Goal: Information Seeking & Learning: Learn about a topic

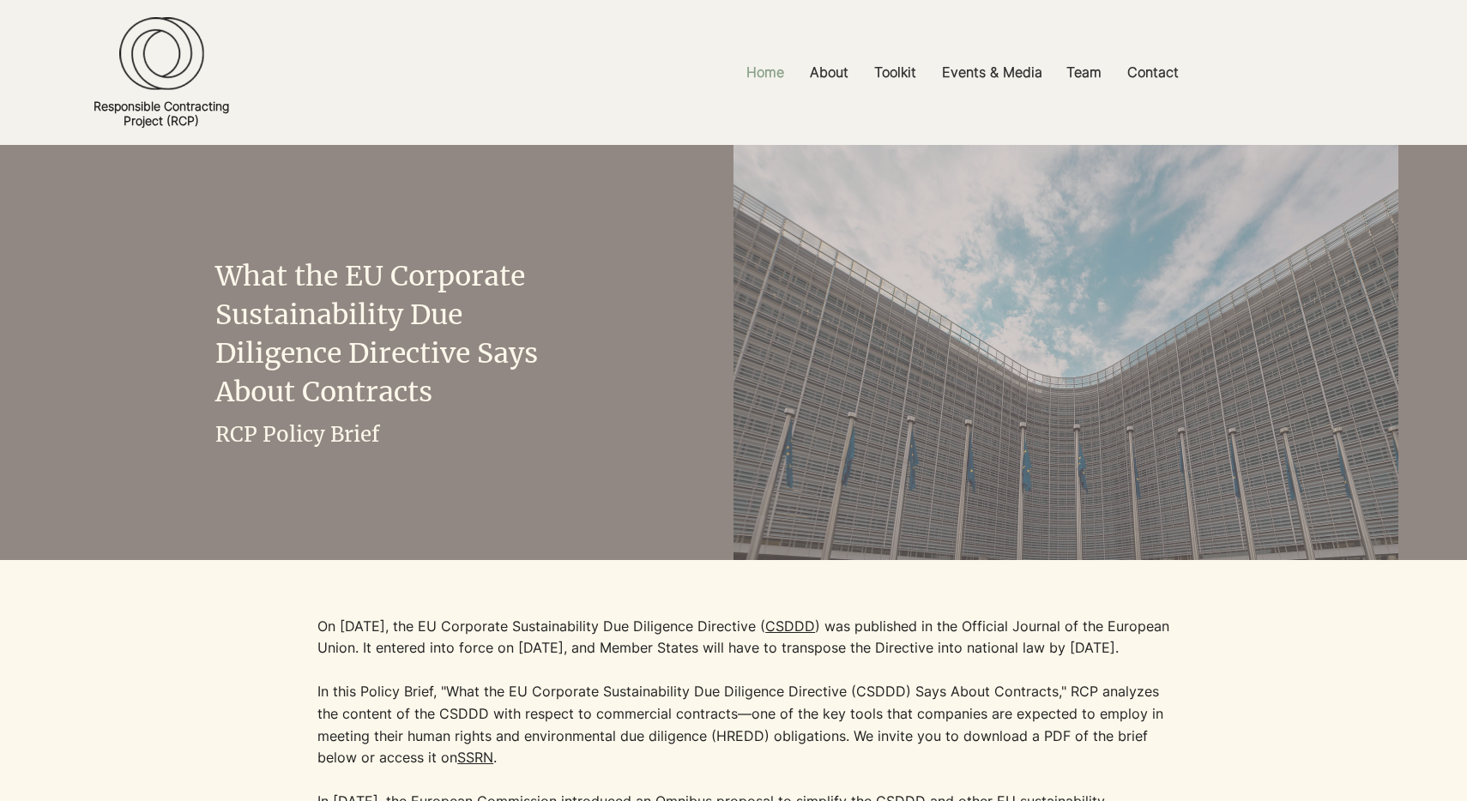
click at [753, 68] on p "Home" at bounding box center [765, 72] width 55 height 39
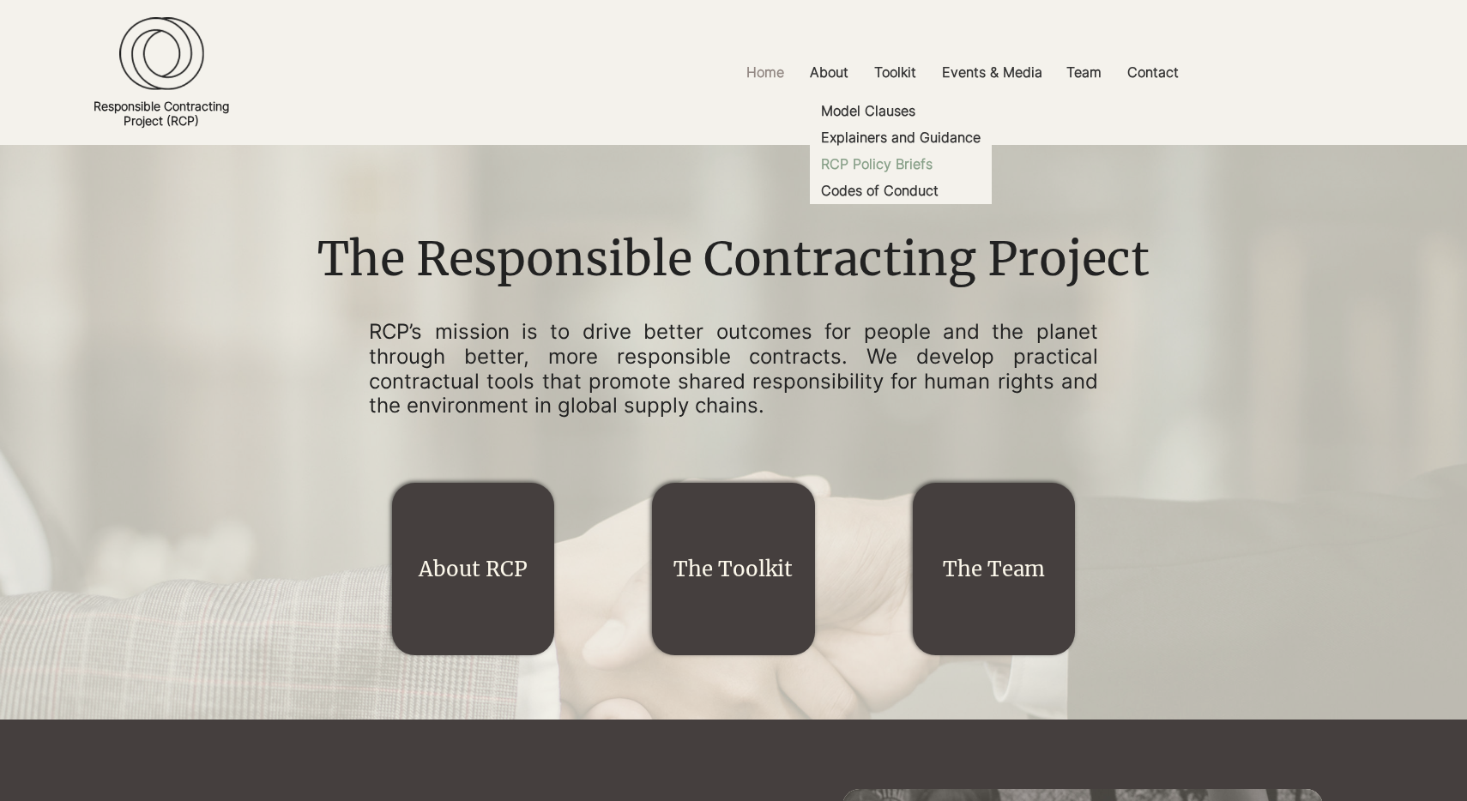
click at [864, 160] on p "RCP Policy Briefs" at bounding box center [876, 164] width 125 height 27
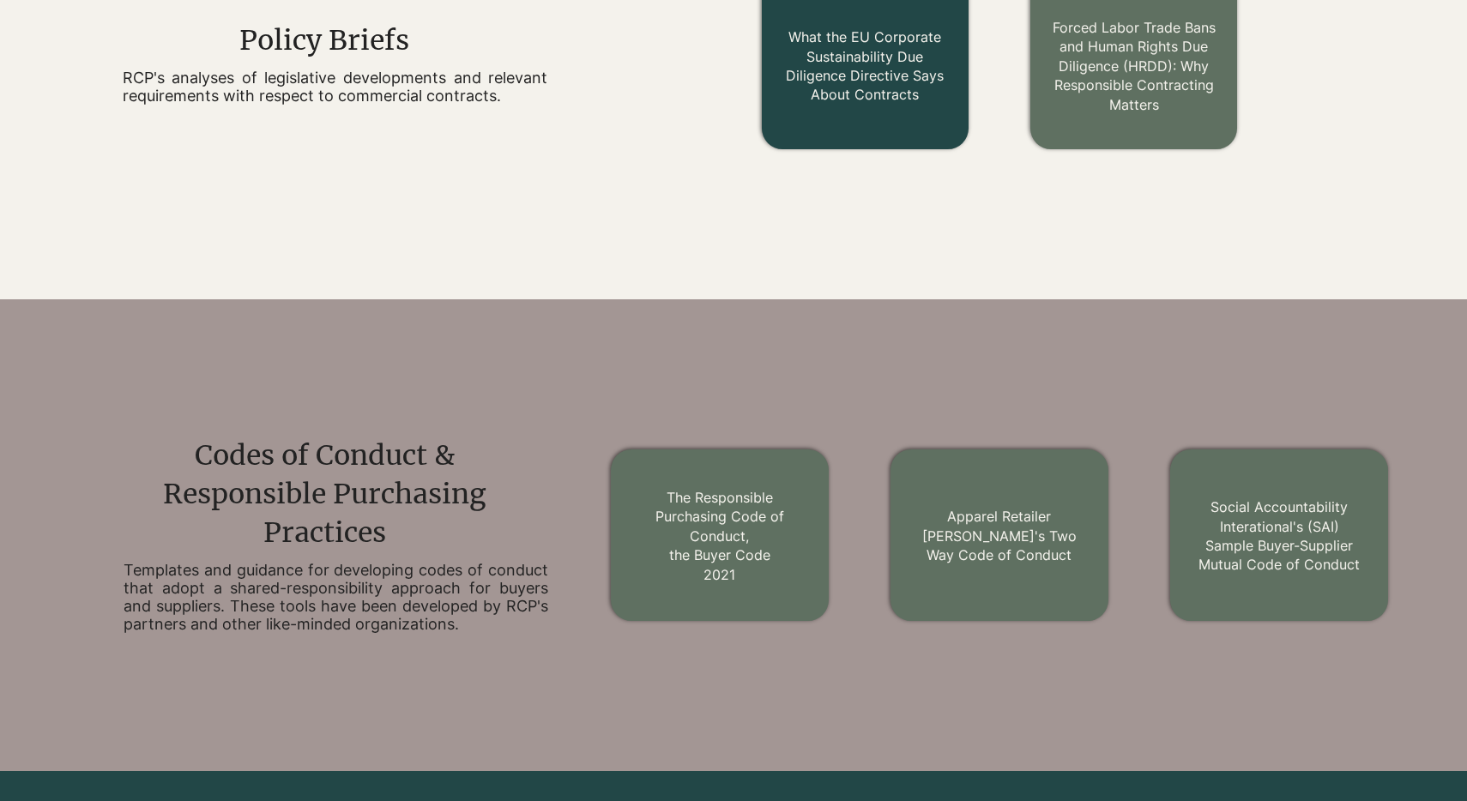
scroll to position [1754, 0]
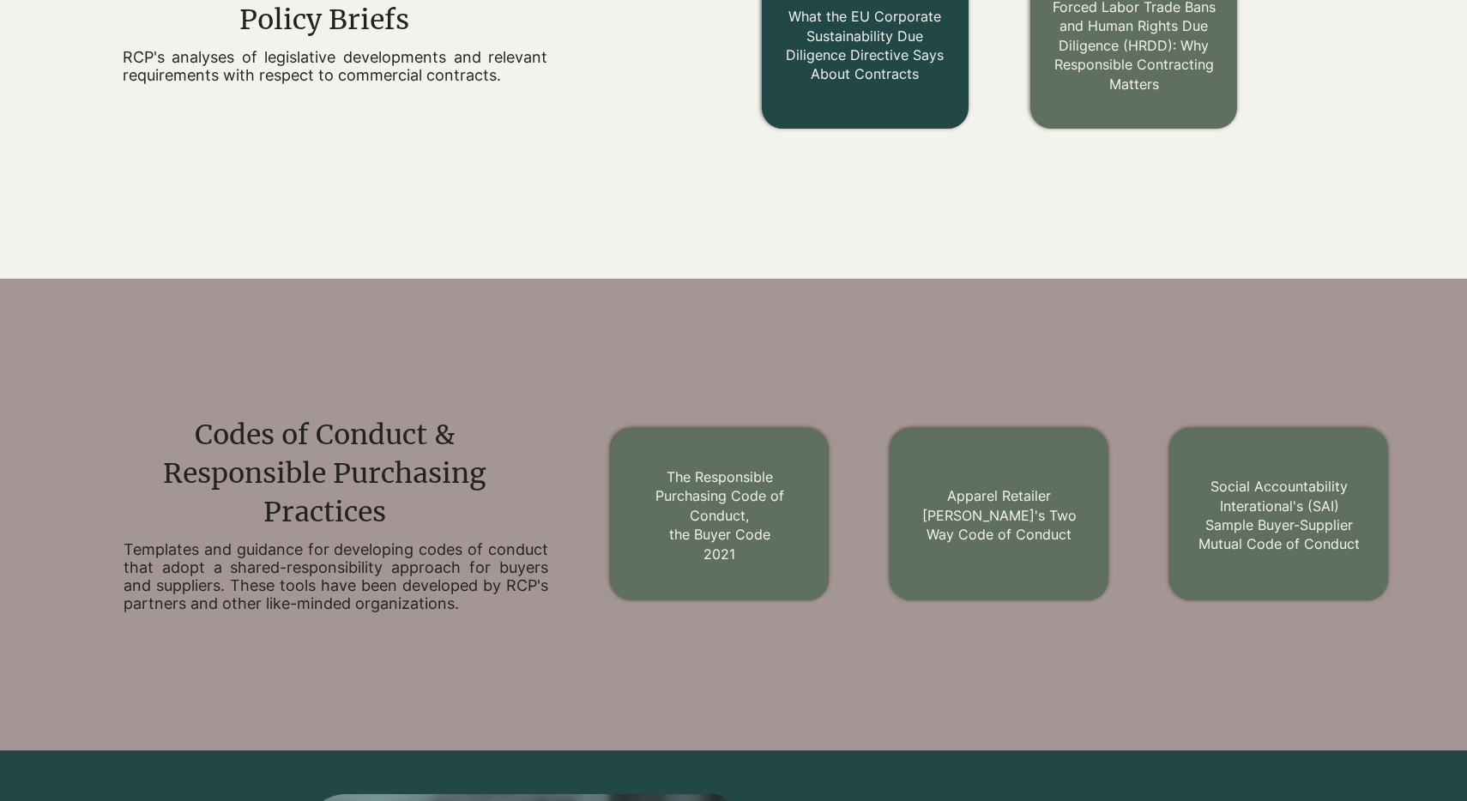
click at [858, 83] on h2 "What the EU Corporate Sustainability Due Diligence Directive Says About Contrac…" at bounding box center [865, 45] width 166 height 77
click at [810, 110] on div at bounding box center [865, 43] width 207 height 172
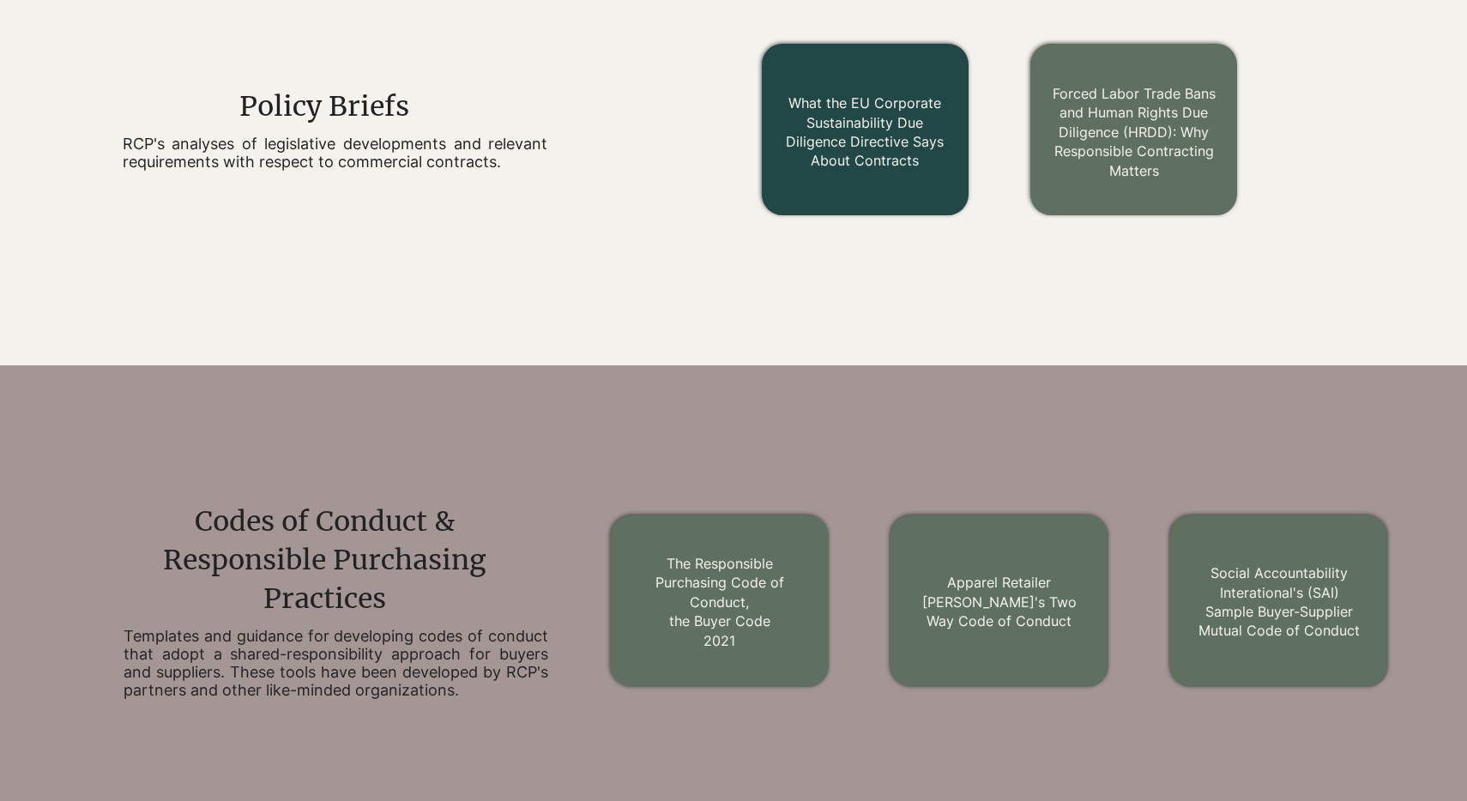
scroll to position [1647, 0]
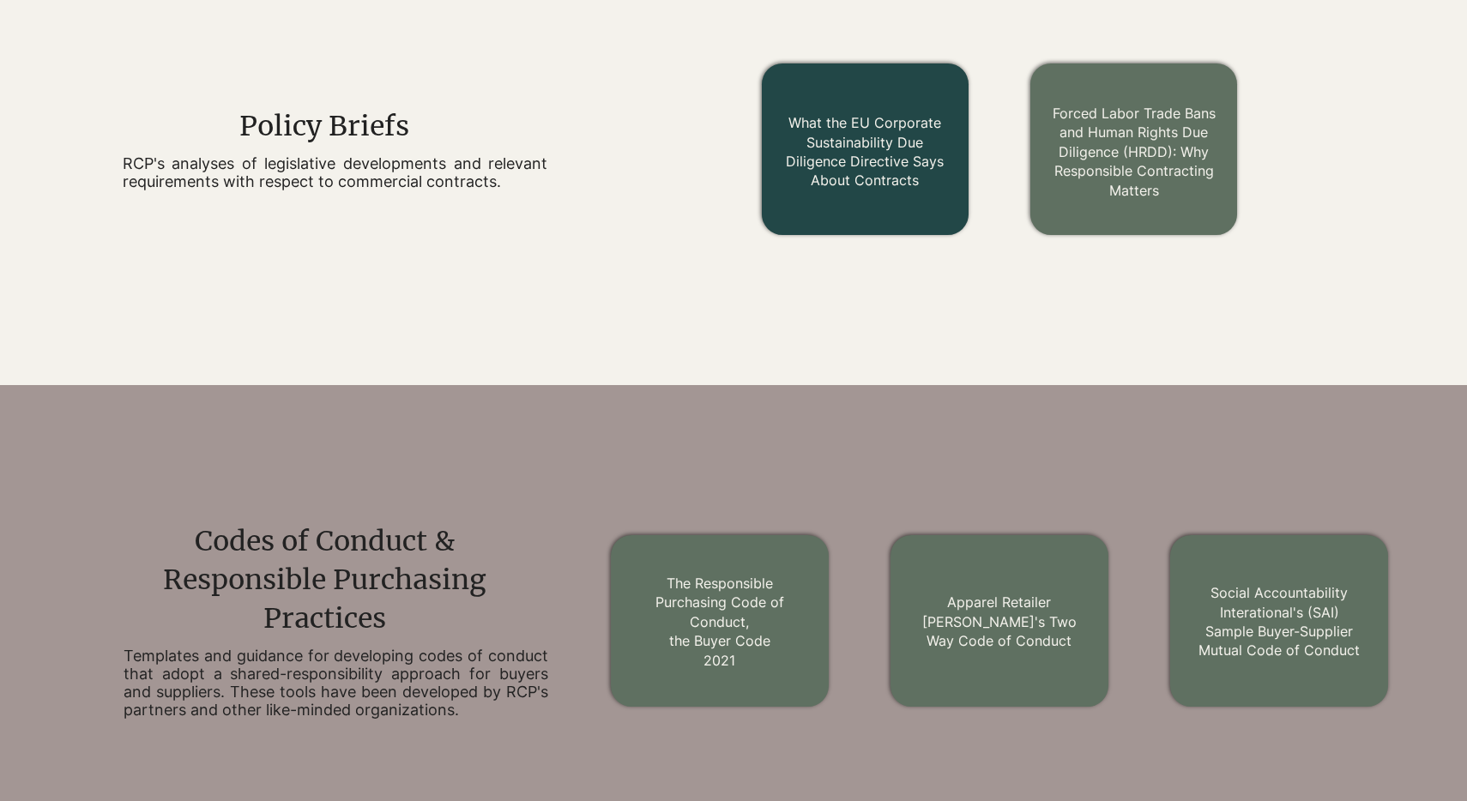
click at [818, 154] on link "What the EU Corporate Sustainability Due Diligence Directive Says About Contrac…" at bounding box center [865, 151] width 158 height 75
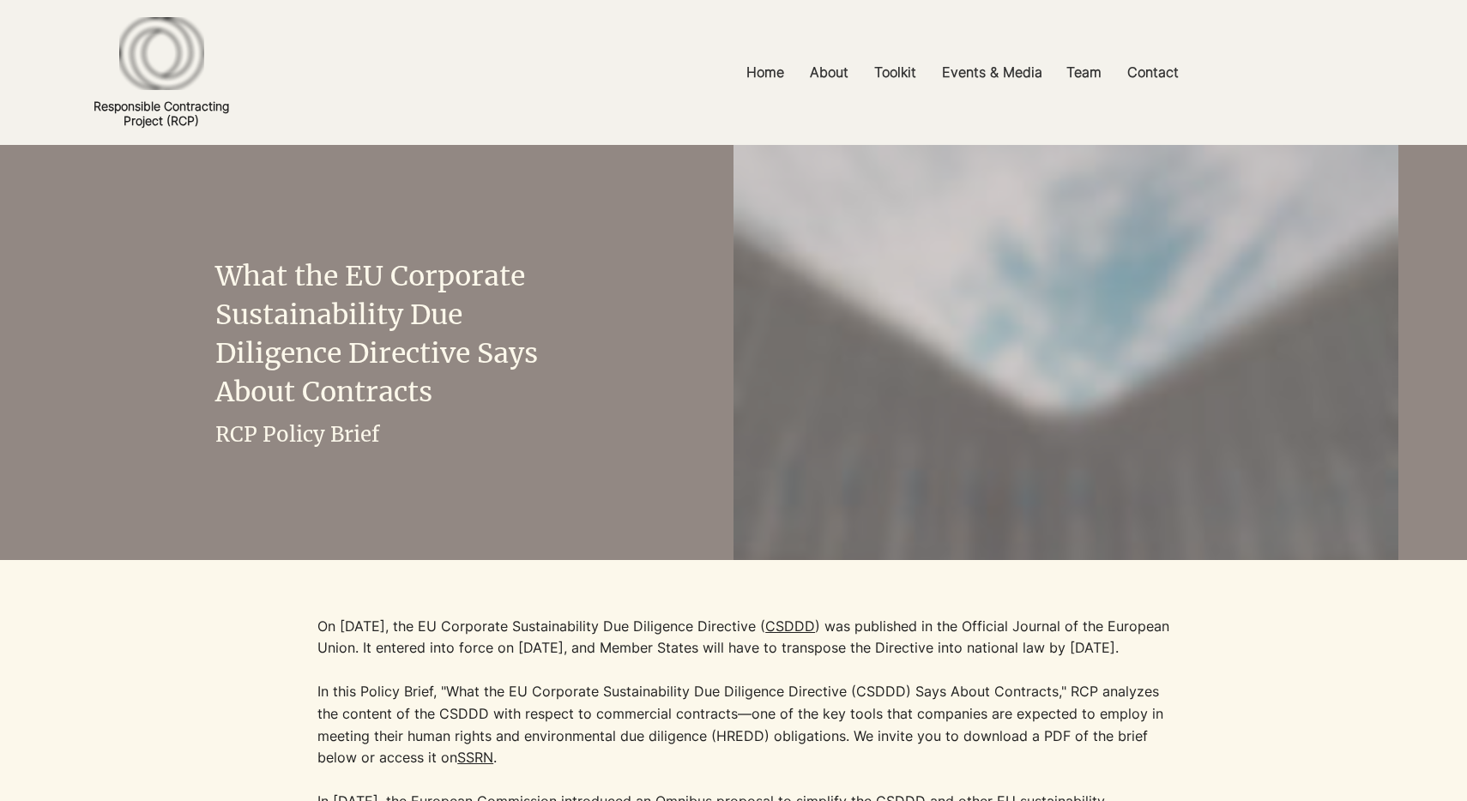
click at [818, 154] on img "main content" at bounding box center [1065, 456] width 665 height 623
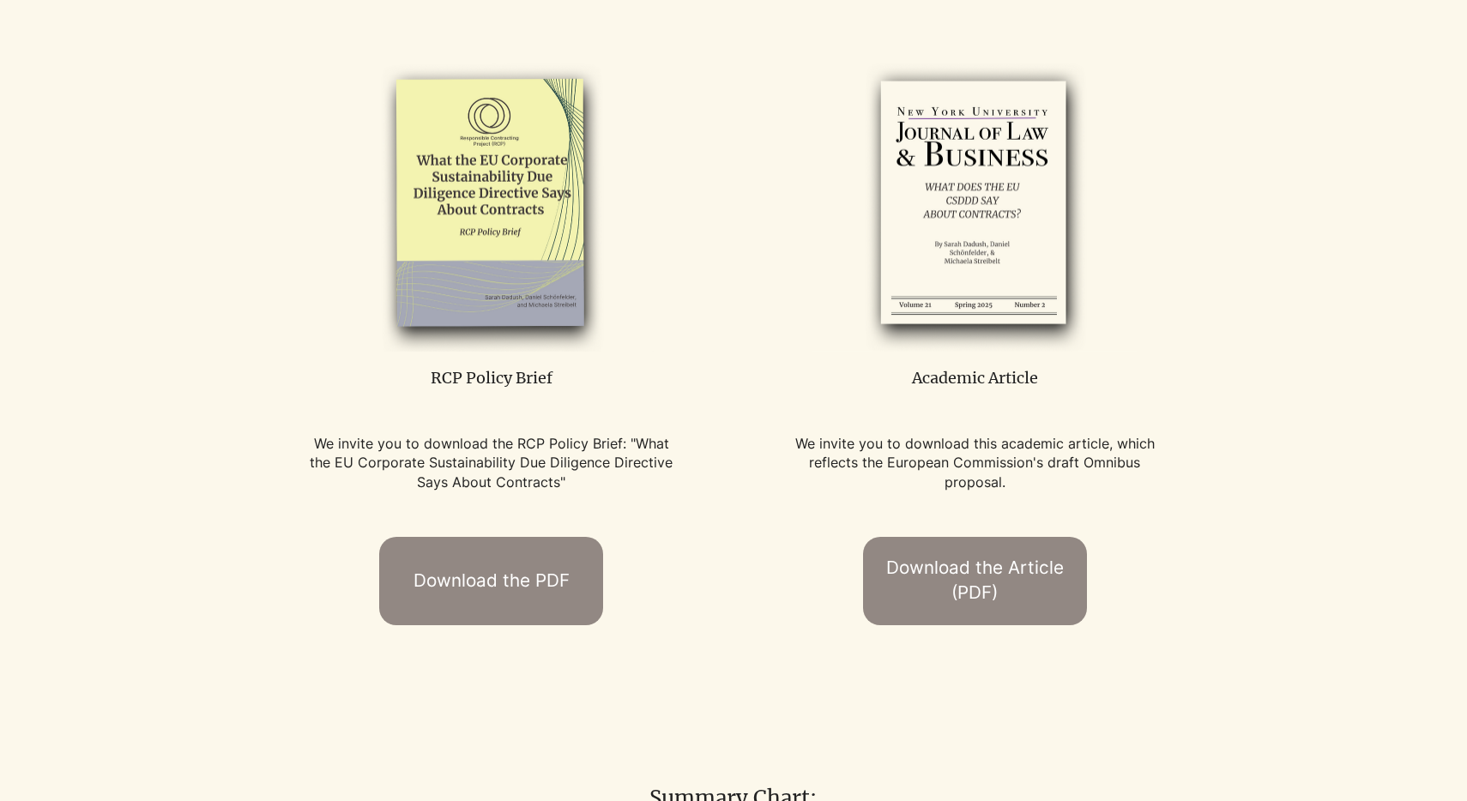
scroll to position [941, 0]
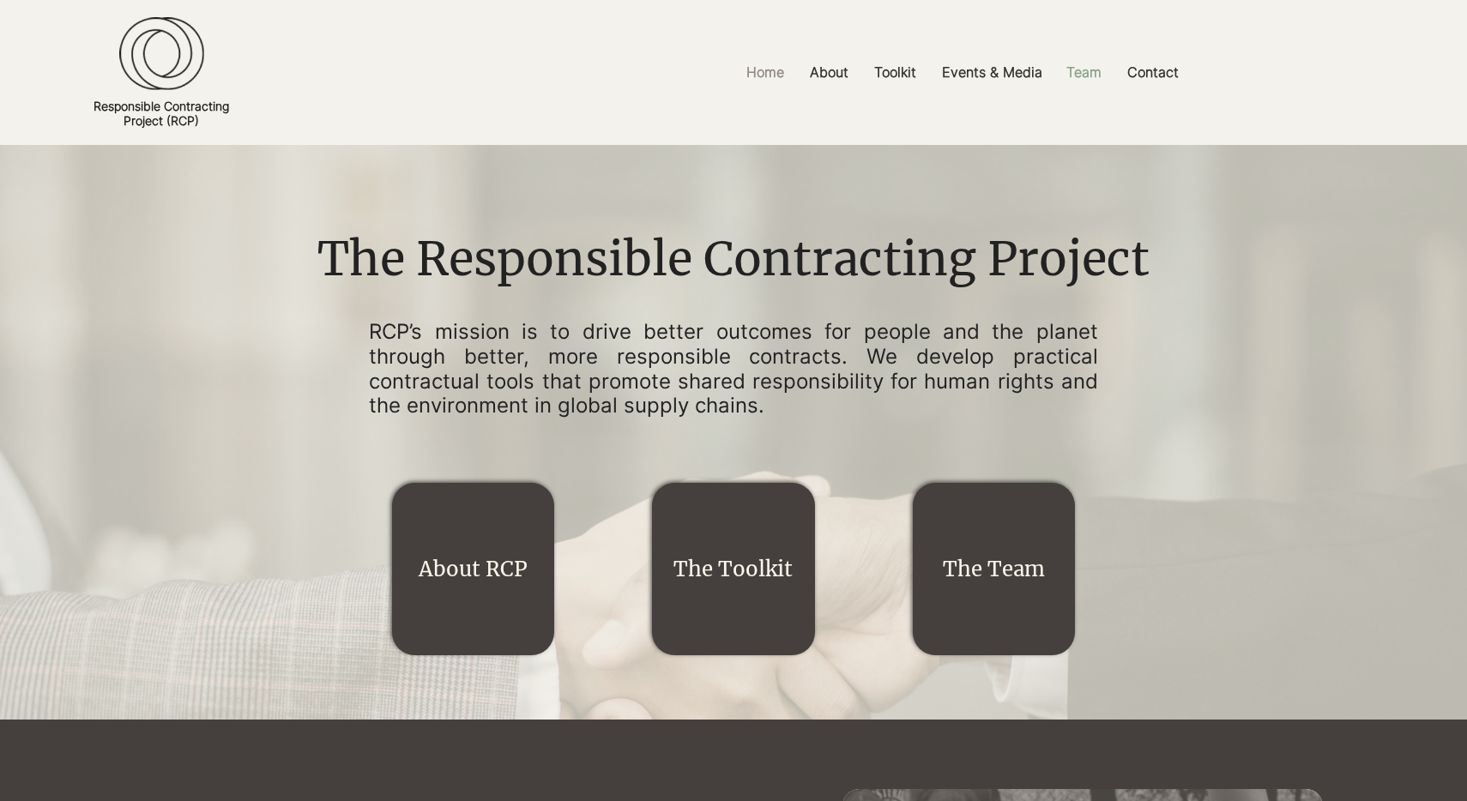
click at [1091, 67] on p "Team" at bounding box center [1083, 72] width 52 height 39
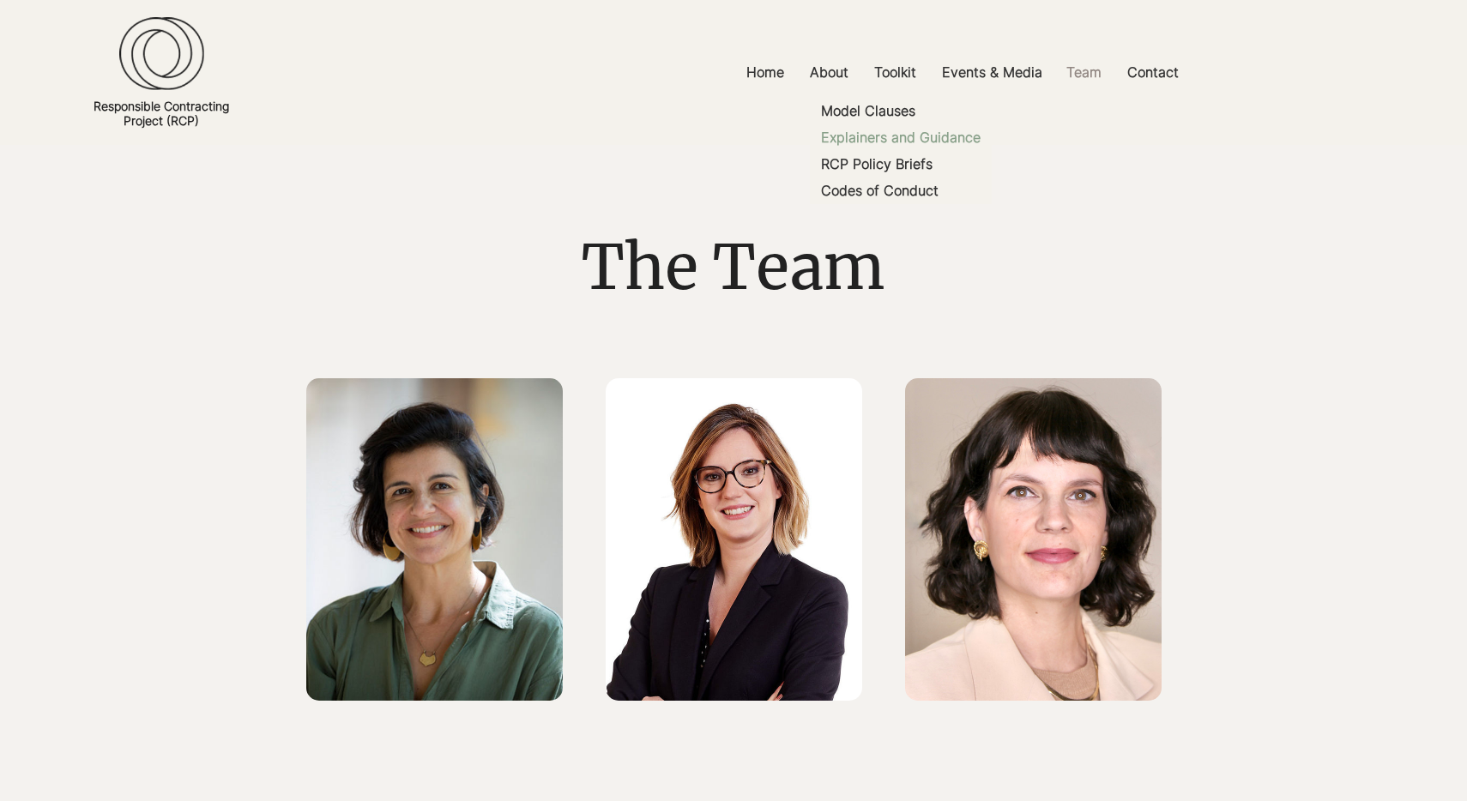
click at [873, 139] on p "Explainers and Guidance" at bounding box center [900, 137] width 173 height 27
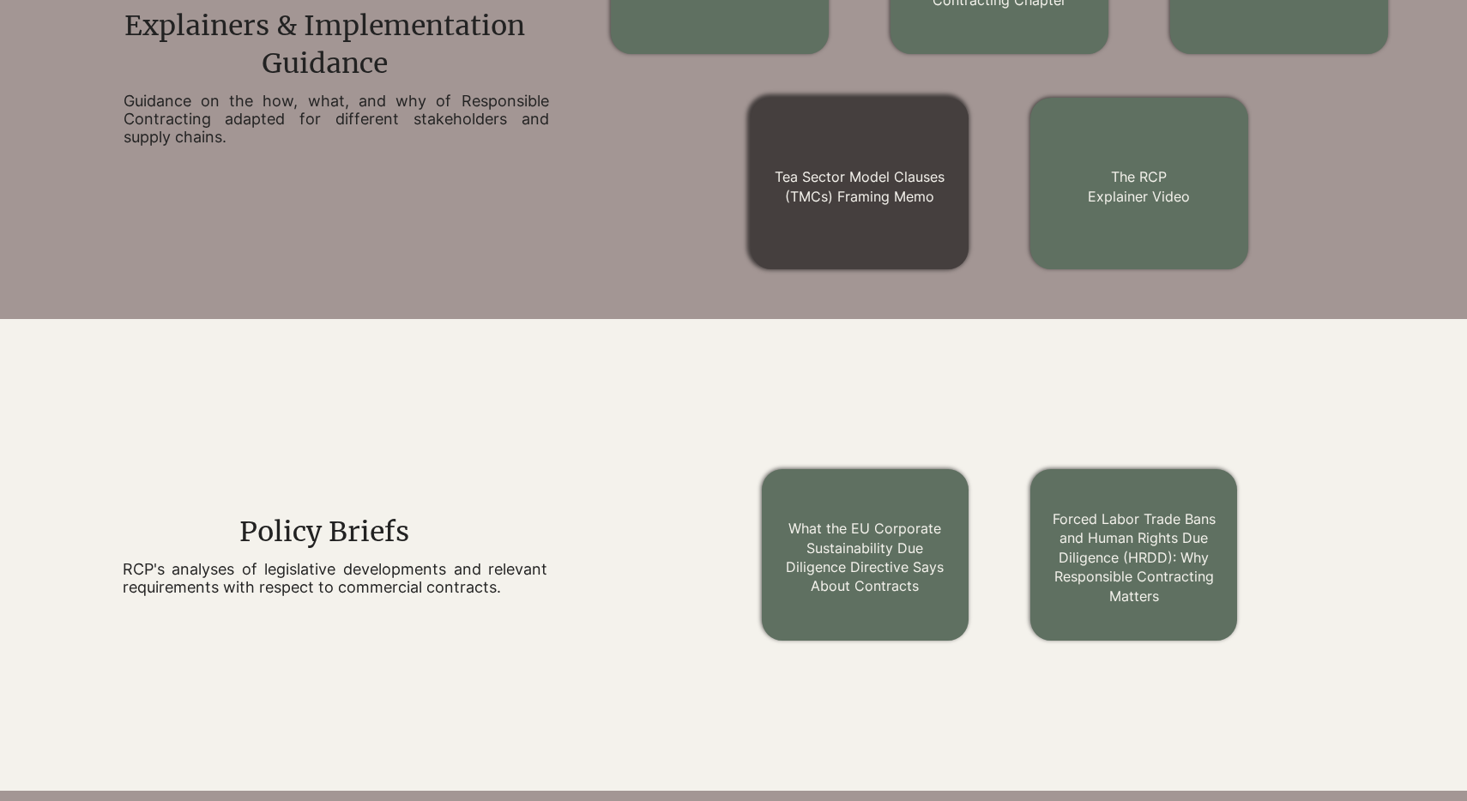
scroll to position [1247, 0]
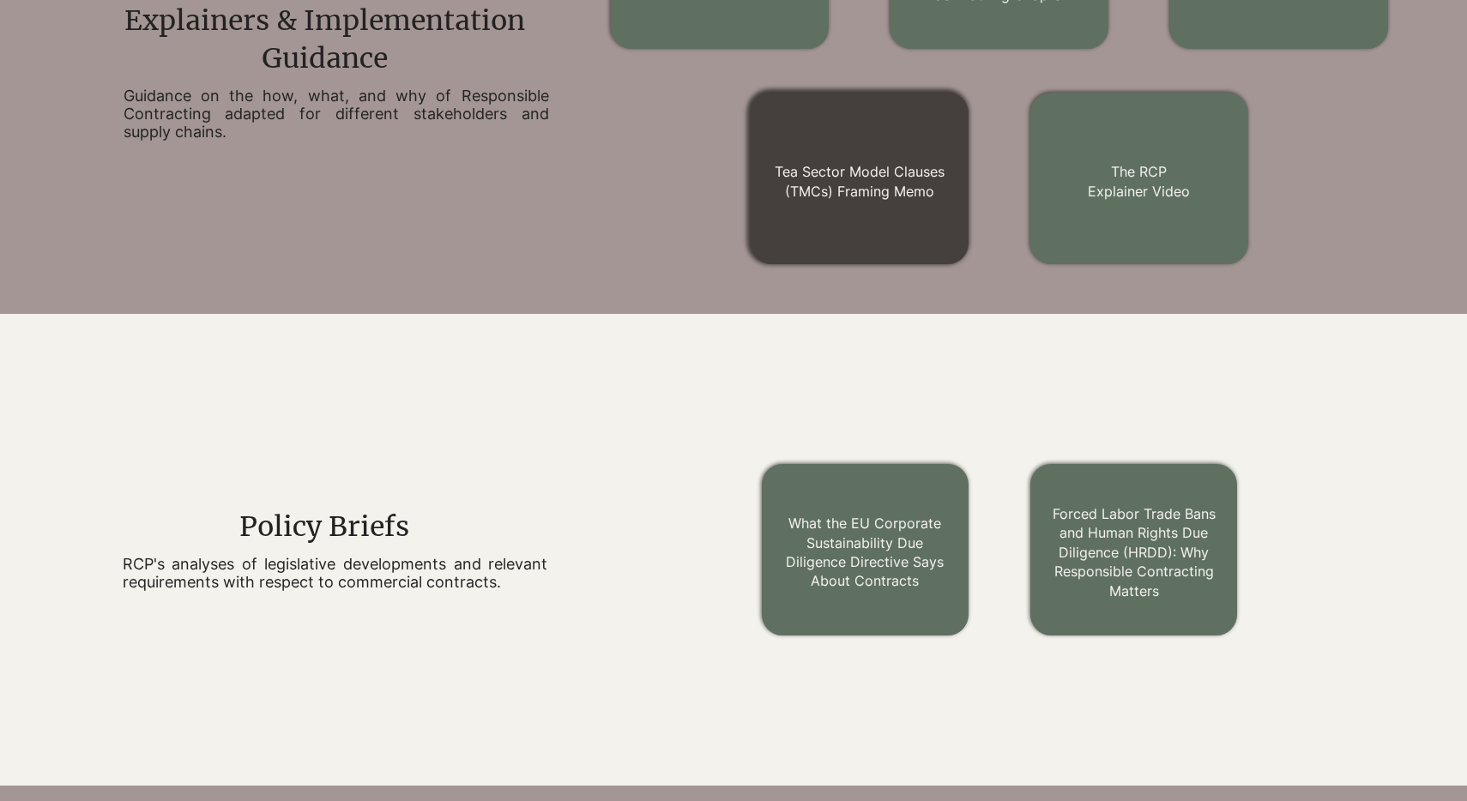
click at [849, 173] on link "Tea Sector Model Clauses (TMCs) Framing Memo" at bounding box center [859, 181] width 170 height 36
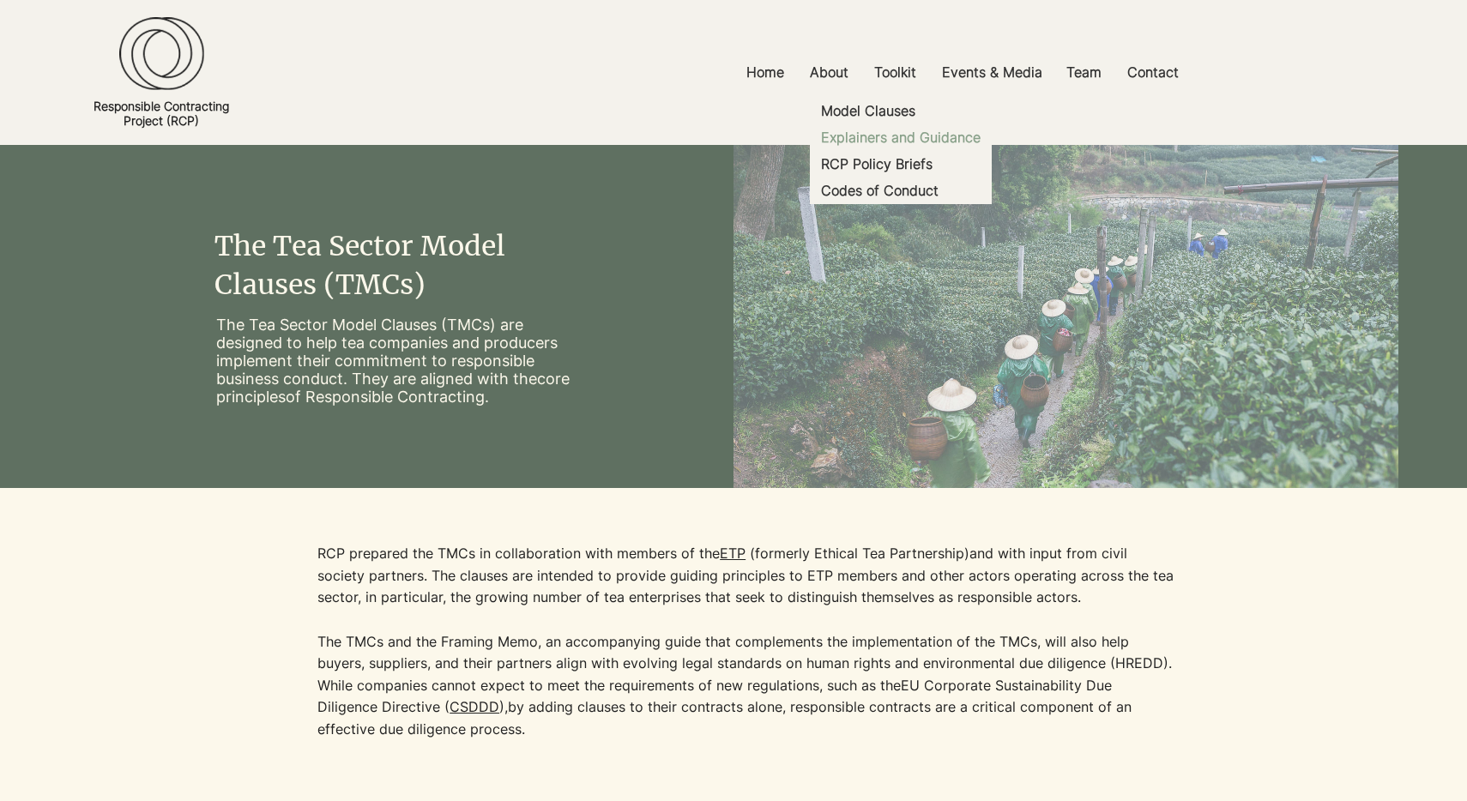
click at [888, 133] on p "Explainers and Guidance" at bounding box center [900, 137] width 173 height 27
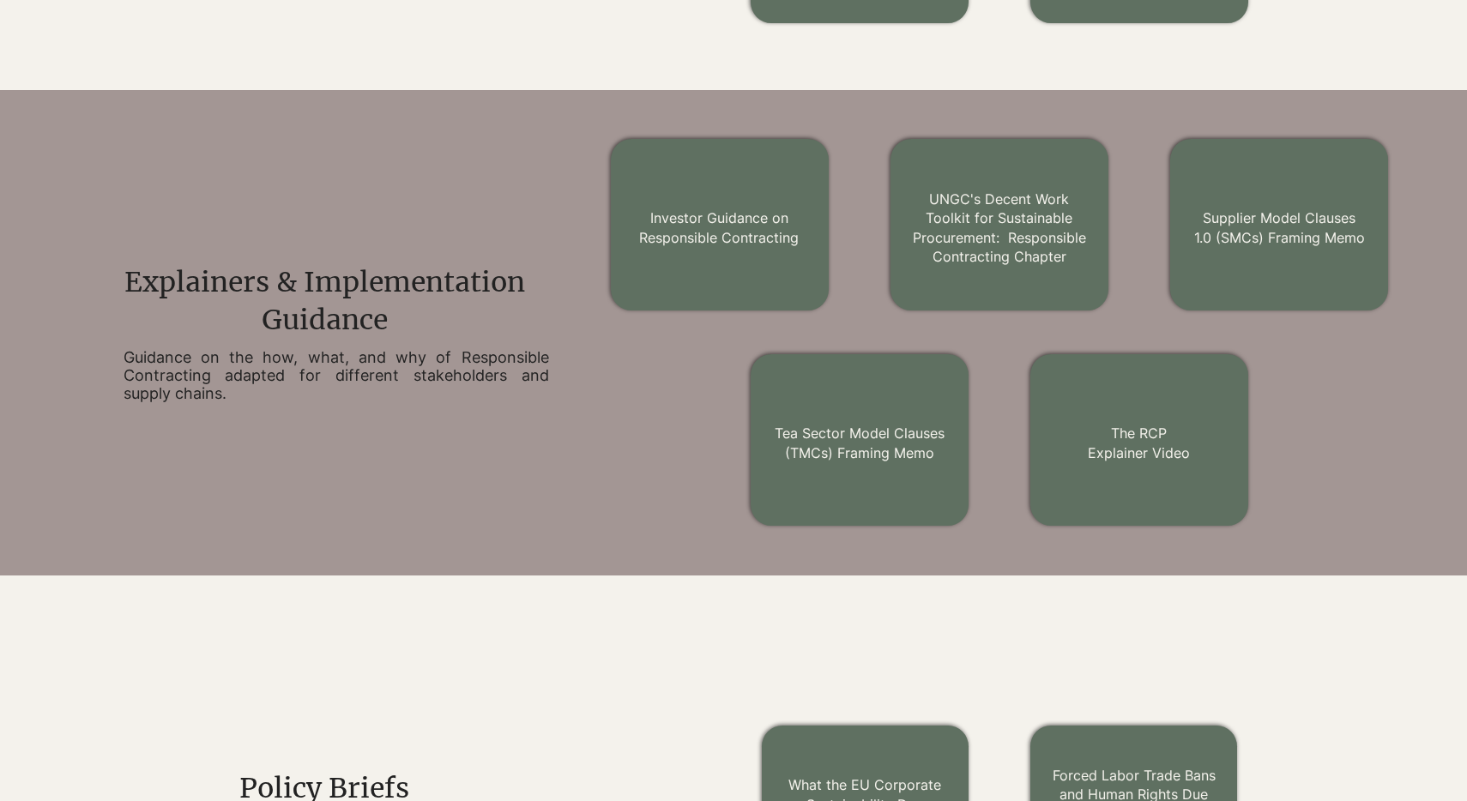
scroll to position [983, 0]
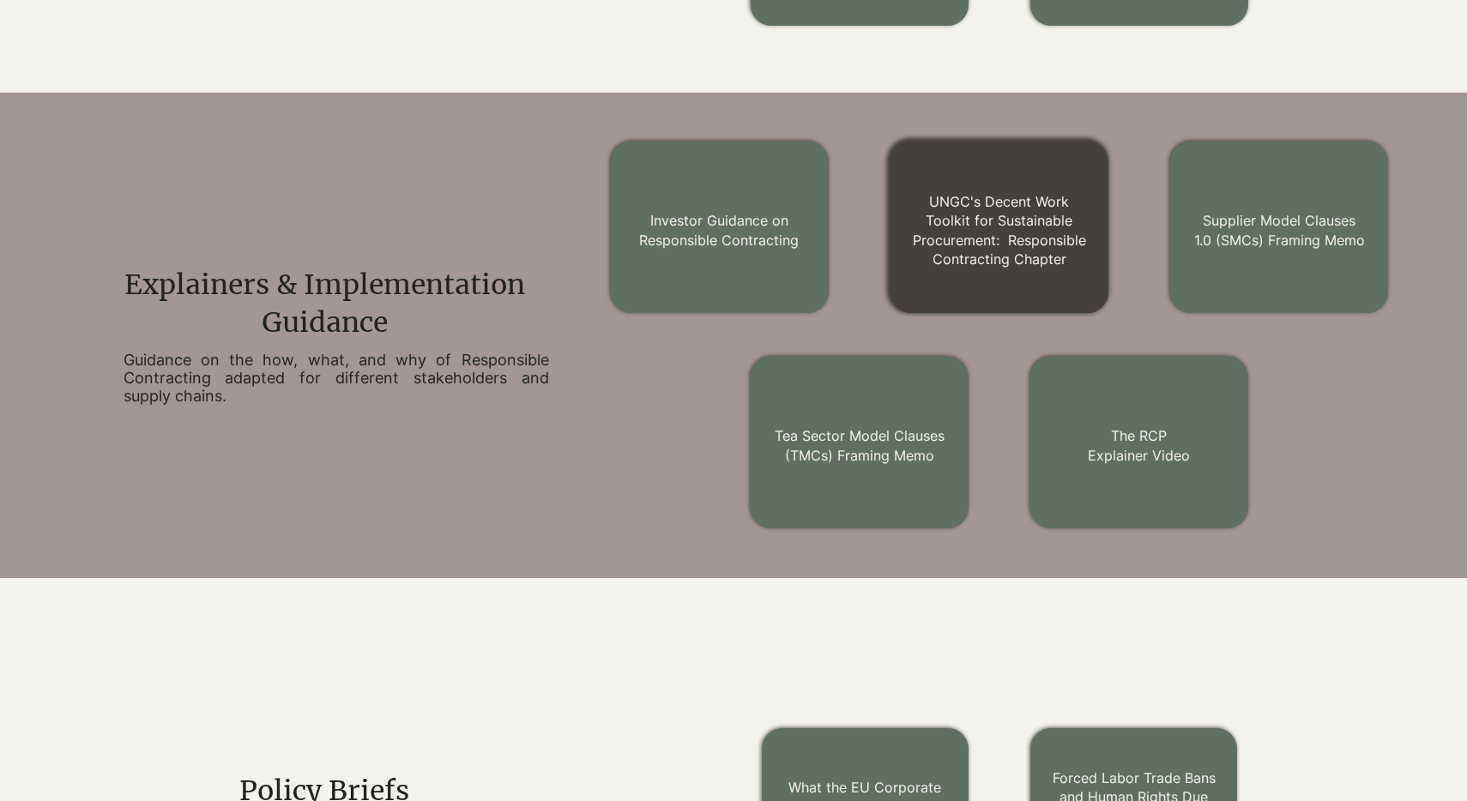
click at [964, 223] on link "UNGC's Decent Work Toolkit for Sustainable Procurement: Responsible Contracting…" at bounding box center [999, 230] width 173 height 75
